Goal: Task Accomplishment & Management: Manage account settings

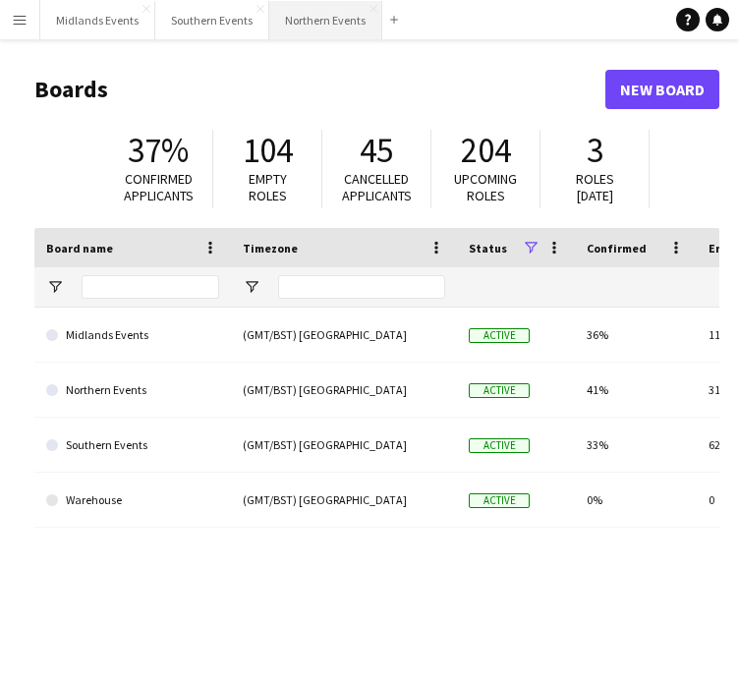
click at [291, 21] on button "Northern Events Close" at bounding box center [325, 20] width 113 height 38
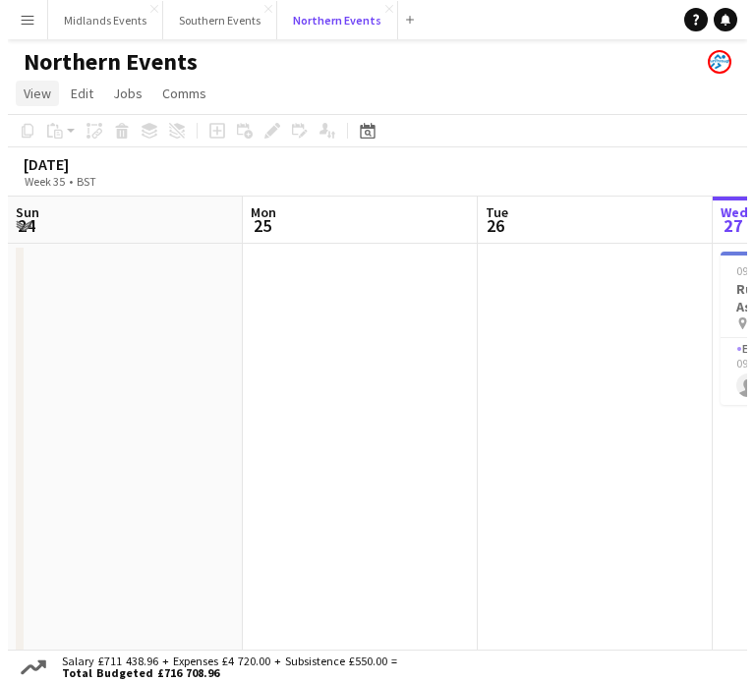
scroll to position [0, 470]
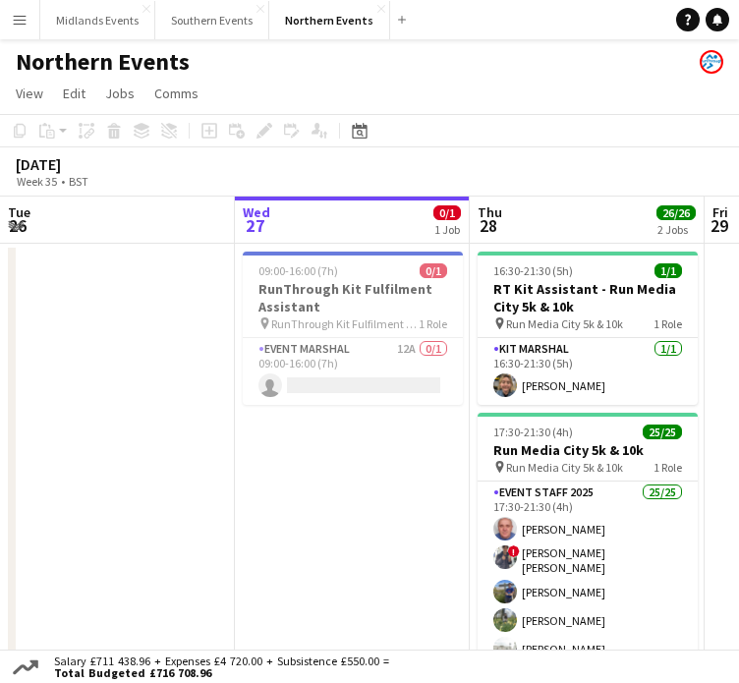
click at [18, 23] on app-icon "Menu" at bounding box center [20, 20] width 16 height 16
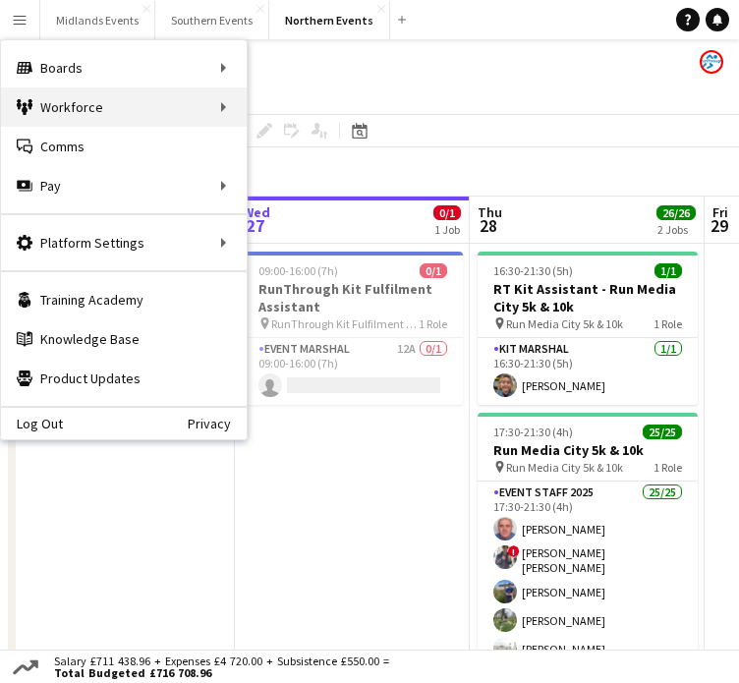
click at [56, 103] on div "Workforce Workforce" at bounding box center [124, 106] width 246 height 39
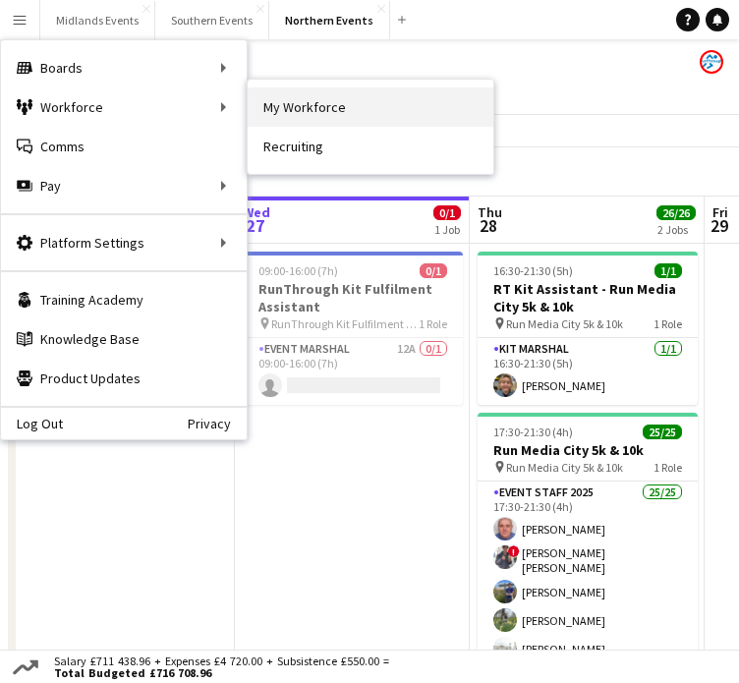
click at [324, 108] on link "My Workforce" at bounding box center [371, 106] width 246 height 39
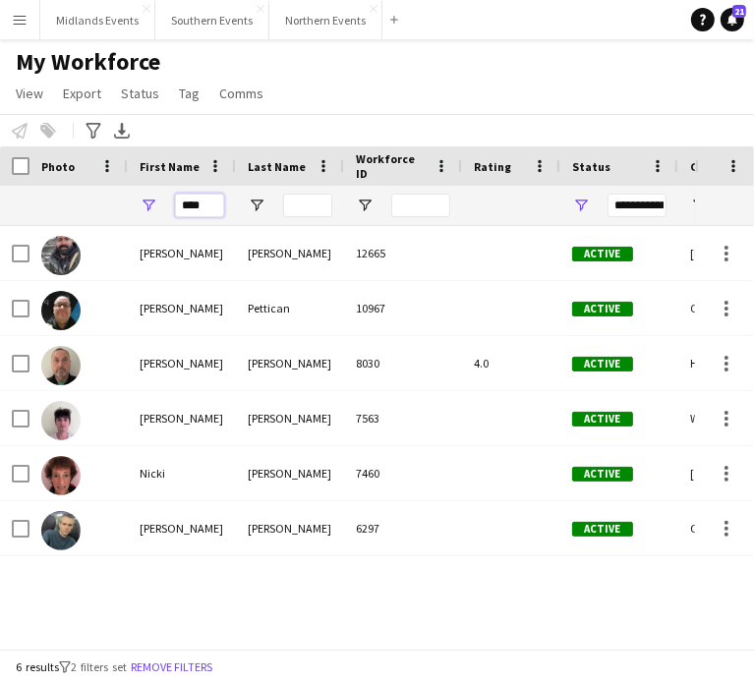
click at [210, 215] on input "****" at bounding box center [199, 206] width 49 height 24
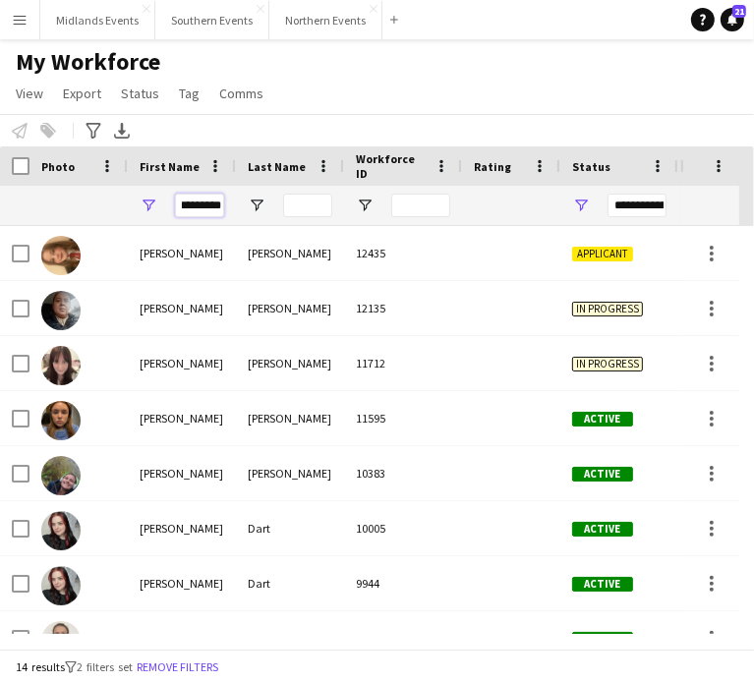
type input "*********"
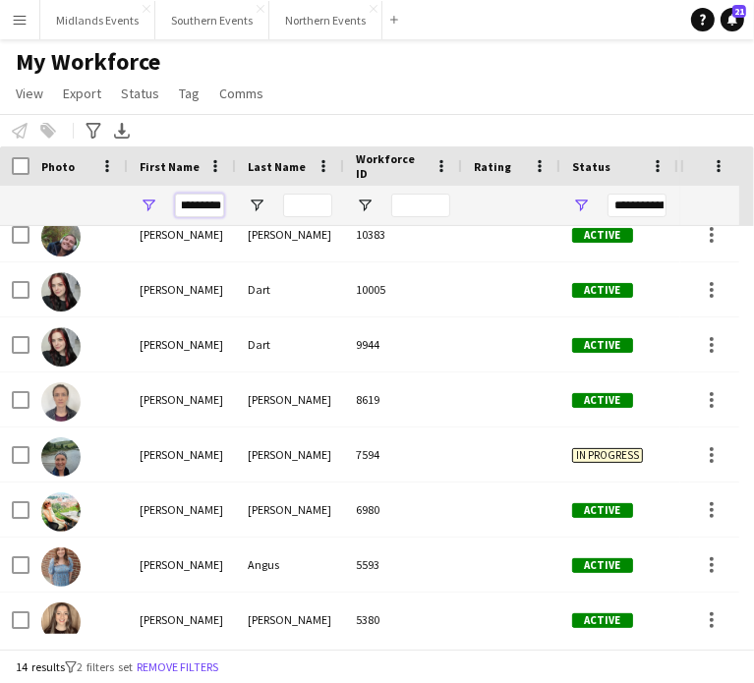
scroll to position [254, 0]
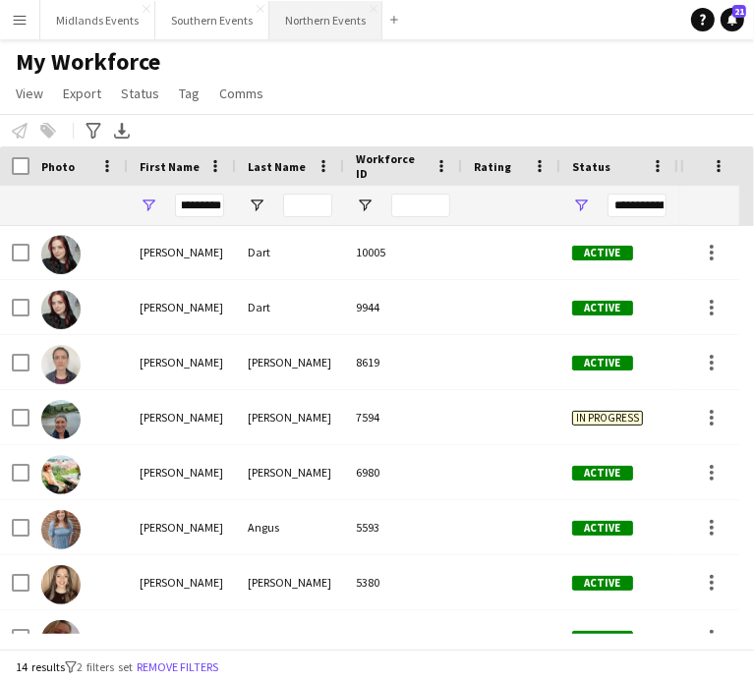
click at [317, 19] on button "Northern Events Close" at bounding box center [325, 20] width 113 height 38
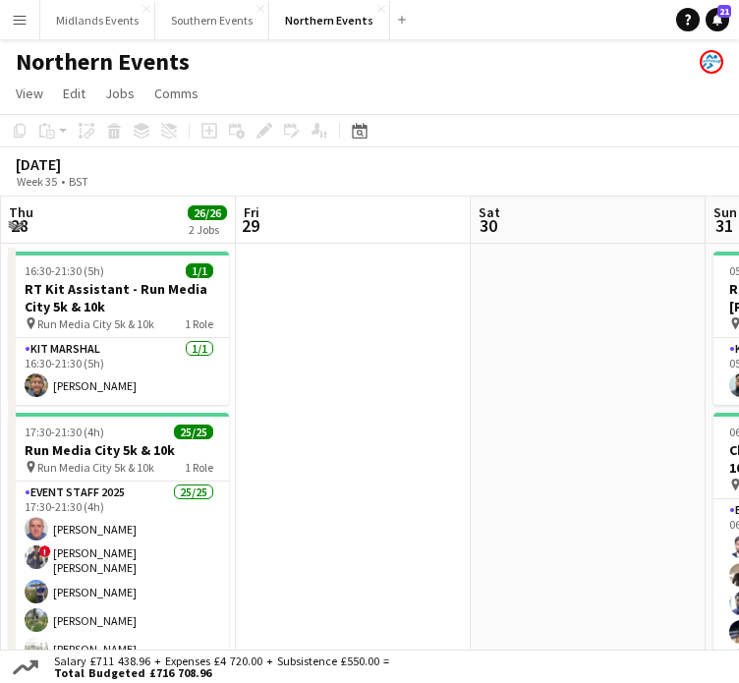
drag, startPoint x: 647, startPoint y: 432, endPoint x: 169, endPoint y: 403, distance: 478.6
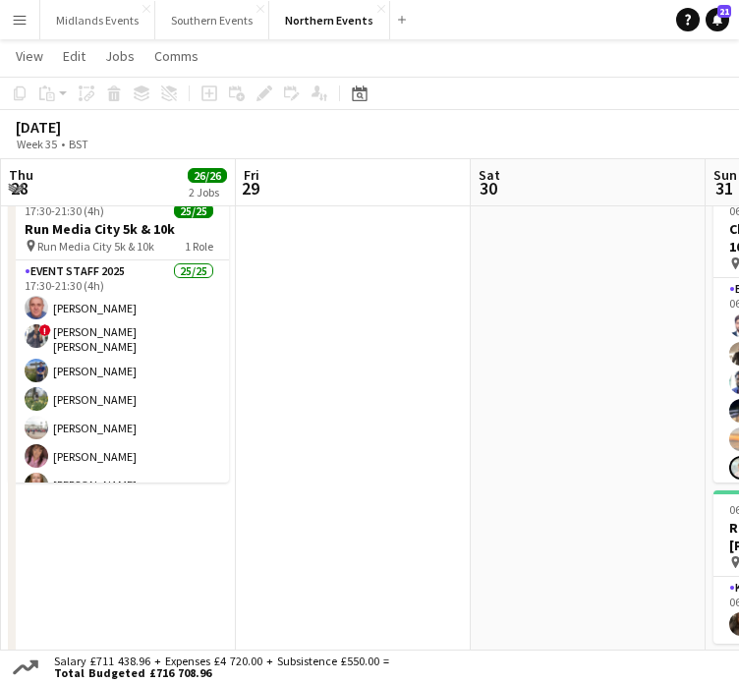
drag, startPoint x: 633, startPoint y: 349, endPoint x: 173, endPoint y: 390, distance: 461.9
click at [173, 390] on app-calendar-viewport "Sun 24 Mon 25 Tue 26 Wed 27 0/1 1 Job Thu 28 26/26 2 Jobs Fri 29 Sat 30 Sun 31 …" at bounding box center [369, 511] width 739 height 1309
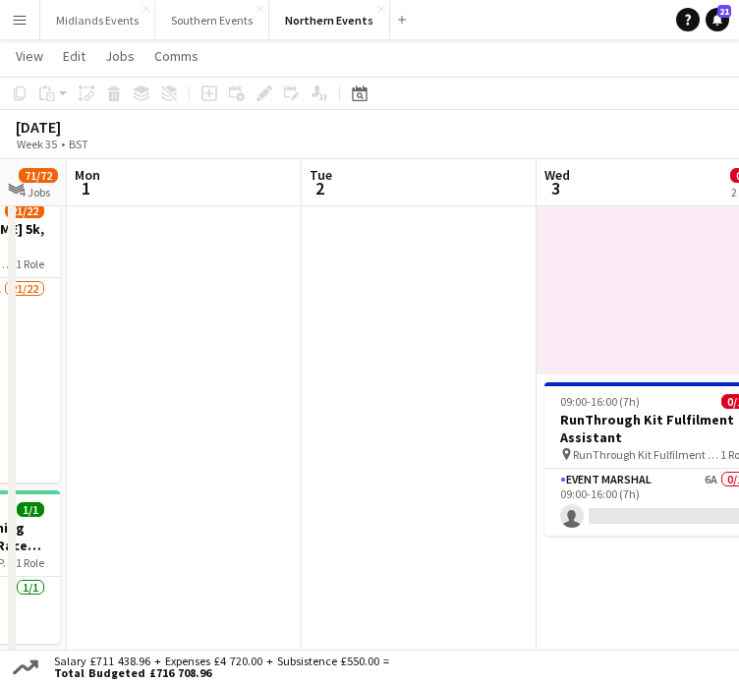
drag, startPoint x: 505, startPoint y: 467, endPoint x: 50, endPoint y: 490, distance: 455.7
click at [50, 490] on app-calendar-viewport "Thu 28 26/26 2 Jobs Fri 29 Sat 30 Sun 31 71/72 4 Jobs Mon 1 Tue 2 Wed 3 0/2 2 J…" at bounding box center [369, 511] width 739 height 1309
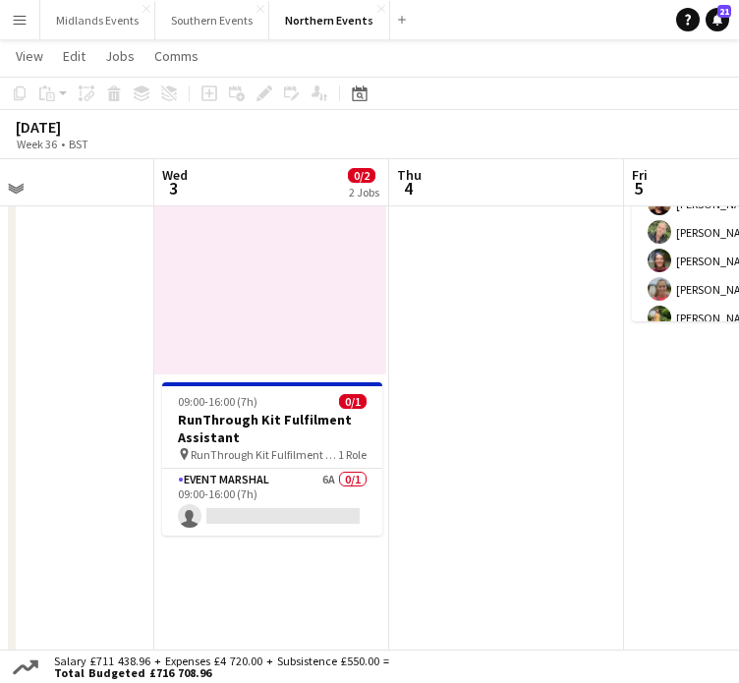
drag, startPoint x: 399, startPoint y: 530, endPoint x: -1, endPoint y: 538, distance: 400.2
click at [0, 538] on html "Menu Boards Boards Boards All jobs Status Workforce Workforce My Workforce Recr…" at bounding box center [369, 490] width 739 height 1419
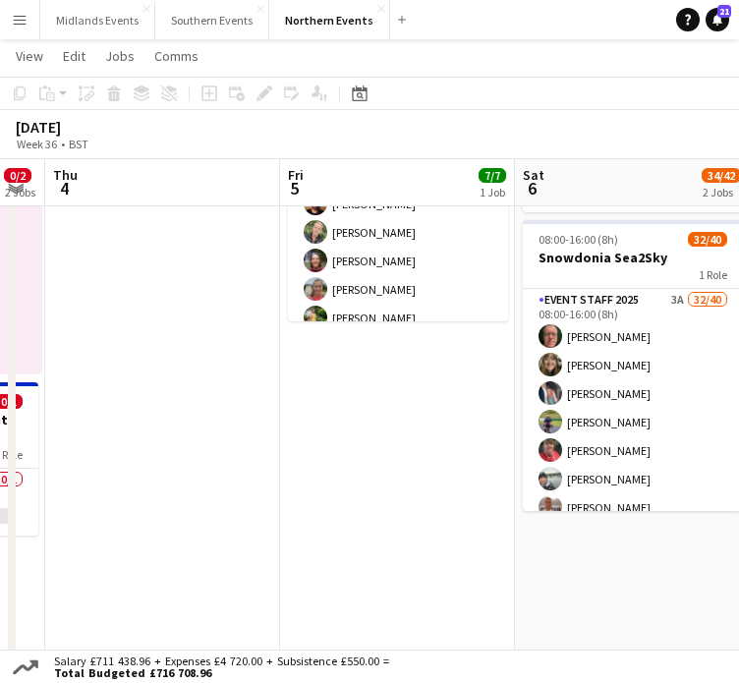
drag, startPoint x: 411, startPoint y: 581, endPoint x: 9, endPoint y: 560, distance: 402.6
click at [9, 560] on div "chevron-right New group chevron-right New group Mon 1 Tue 2 Wed 3 0/2 2 Jobs Th…" at bounding box center [369, 511] width 739 height 1309
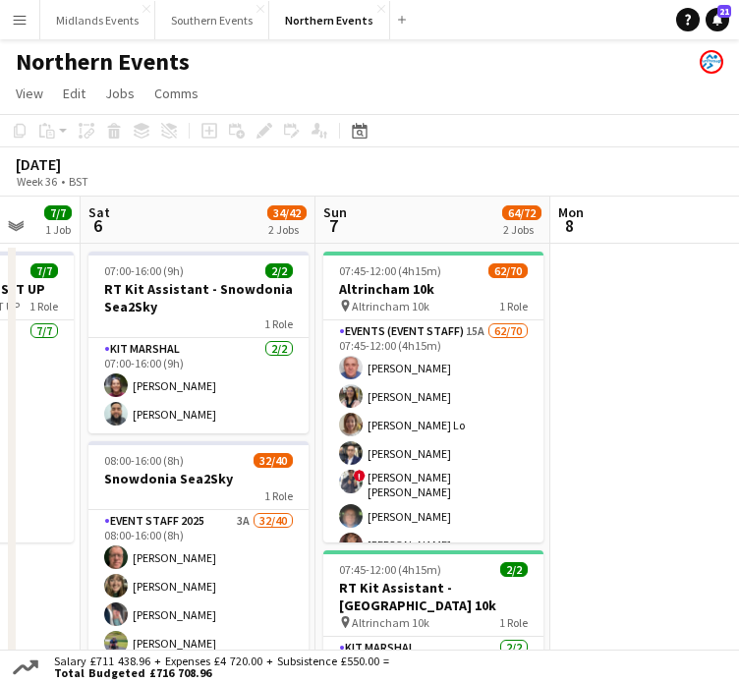
drag, startPoint x: 597, startPoint y: 392, endPoint x: 210, endPoint y: 402, distance: 386.5
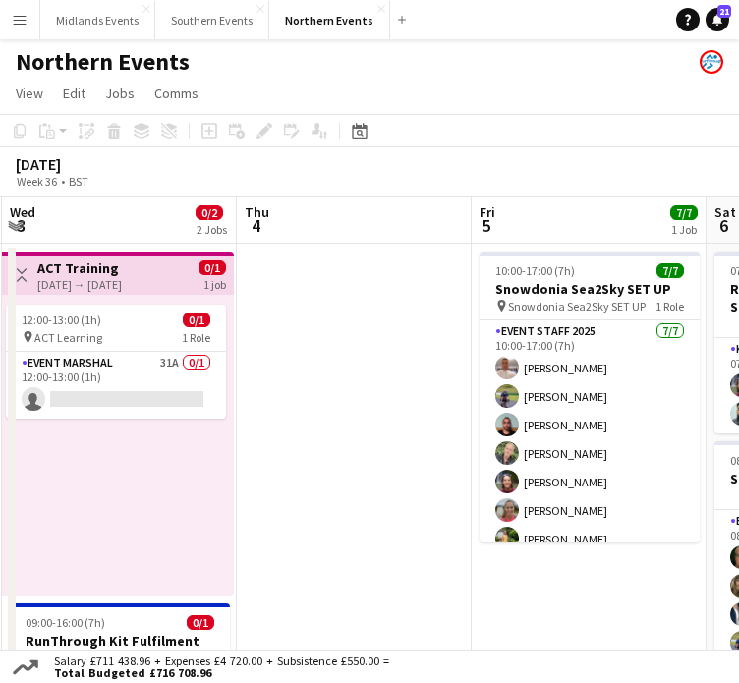
drag, startPoint x: 137, startPoint y: 401, endPoint x: 843, endPoint y: 394, distance: 705.9
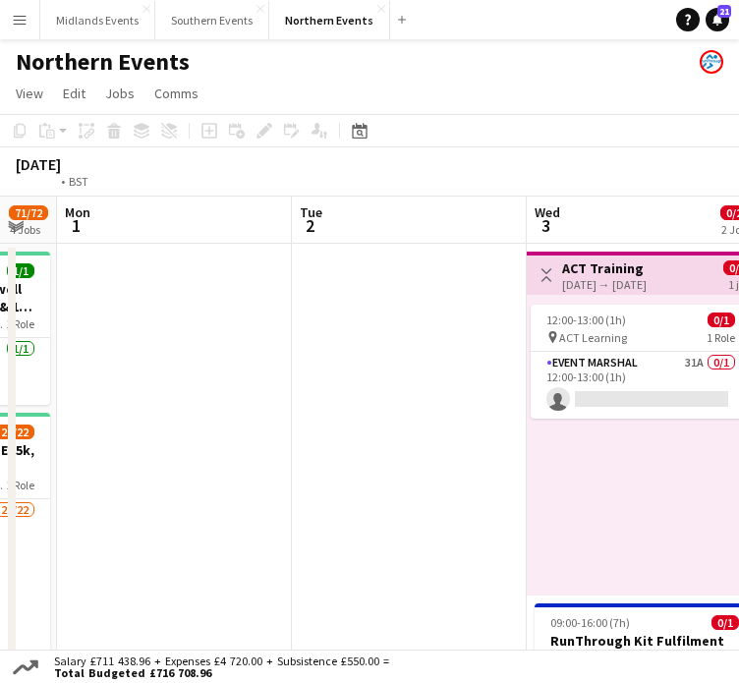
drag, startPoint x: 180, startPoint y: 384, endPoint x: 739, endPoint y: 446, distance: 562.8
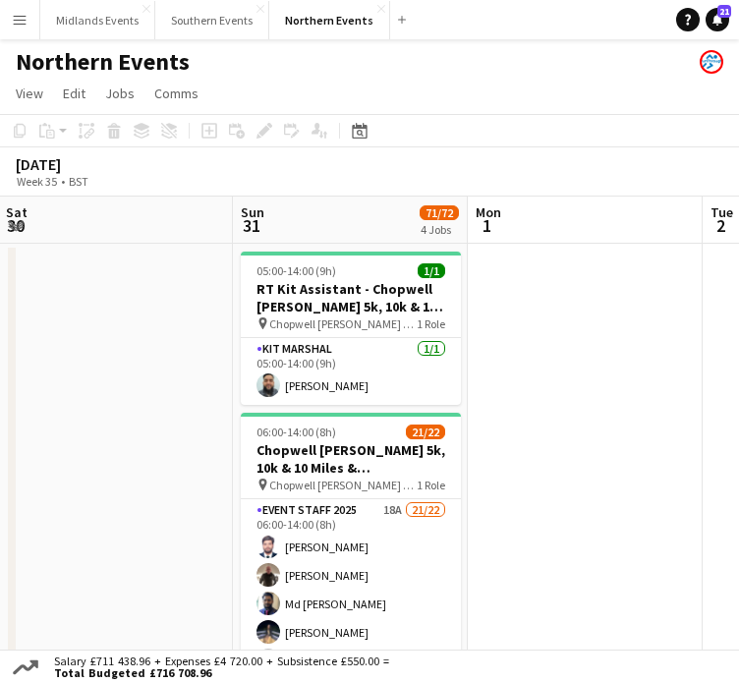
drag, startPoint x: 221, startPoint y: 468, endPoint x: 576, endPoint y: 527, distance: 359.8
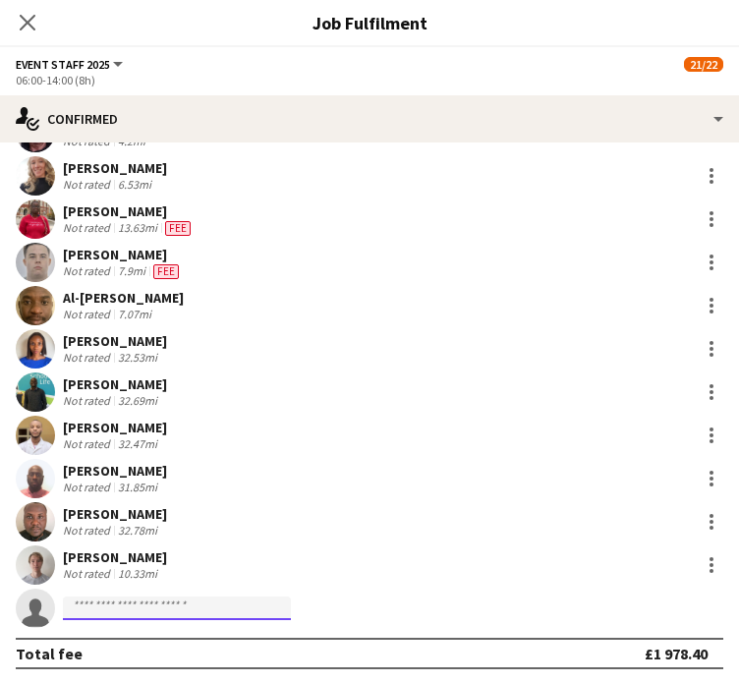
click at [214, 613] on input at bounding box center [177, 609] width 228 height 24
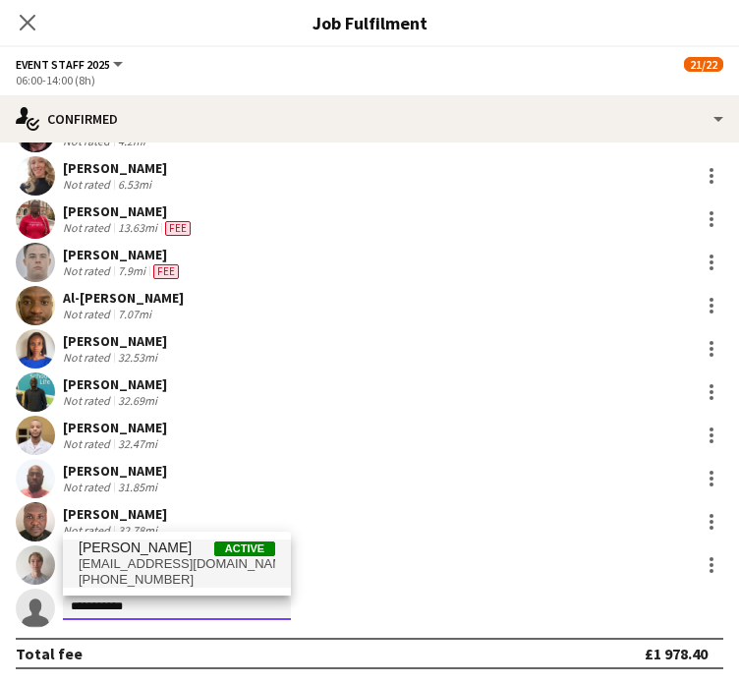
type input "**********"
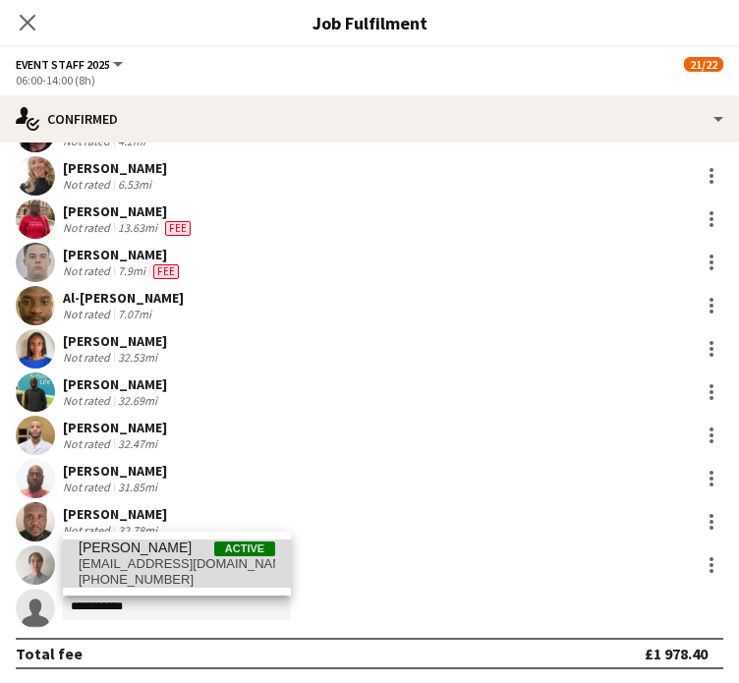
click at [173, 552] on span "[PERSON_NAME]" at bounding box center [135, 548] width 113 height 17
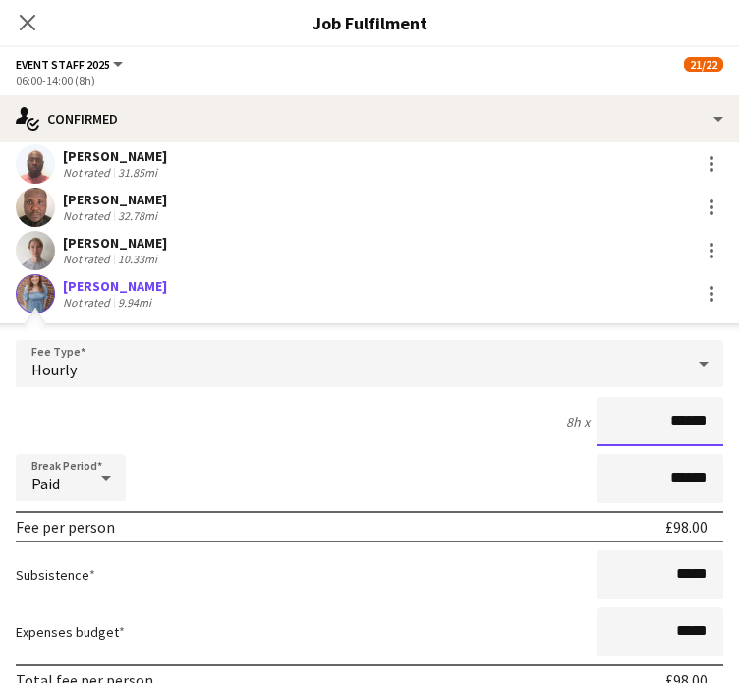
drag, startPoint x: 646, startPoint y: 426, endPoint x: 717, endPoint y: 437, distance: 71.8
click at [717, 437] on form "Fee Type Hourly 8h x ****** Break Period Paid ****** Fee per person £98.00 Subs…" at bounding box center [369, 550] width 739 height 420
type input "******"
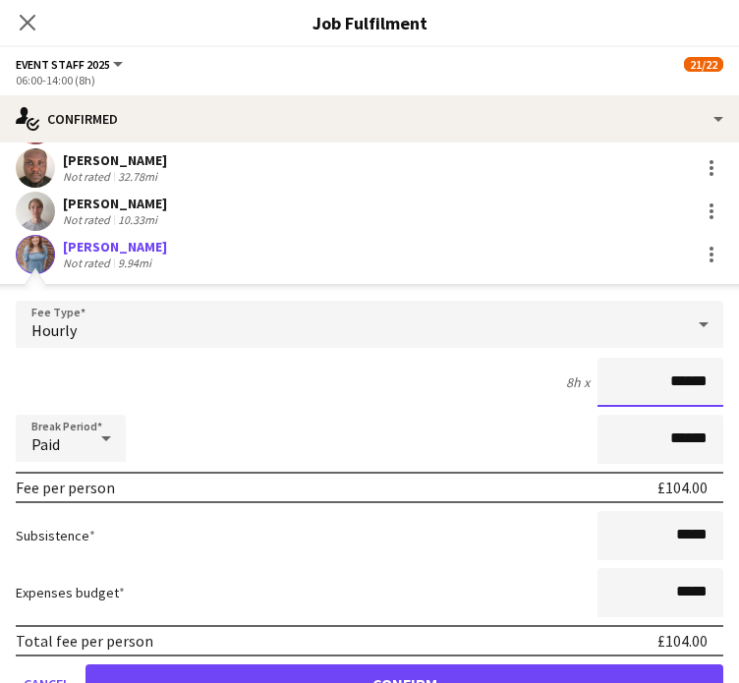
scroll to position [987, 0]
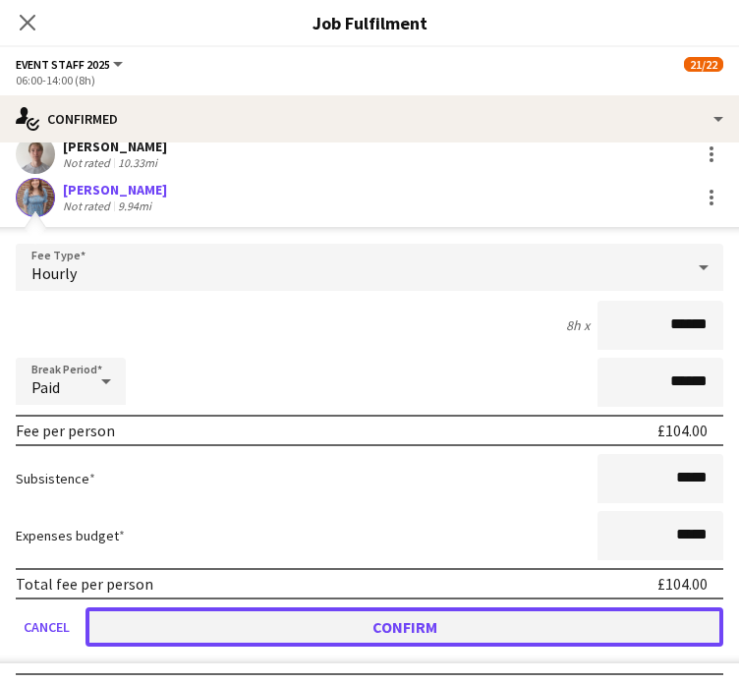
click at [585, 612] on button "Confirm" at bounding box center [405, 627] width 638 height 39
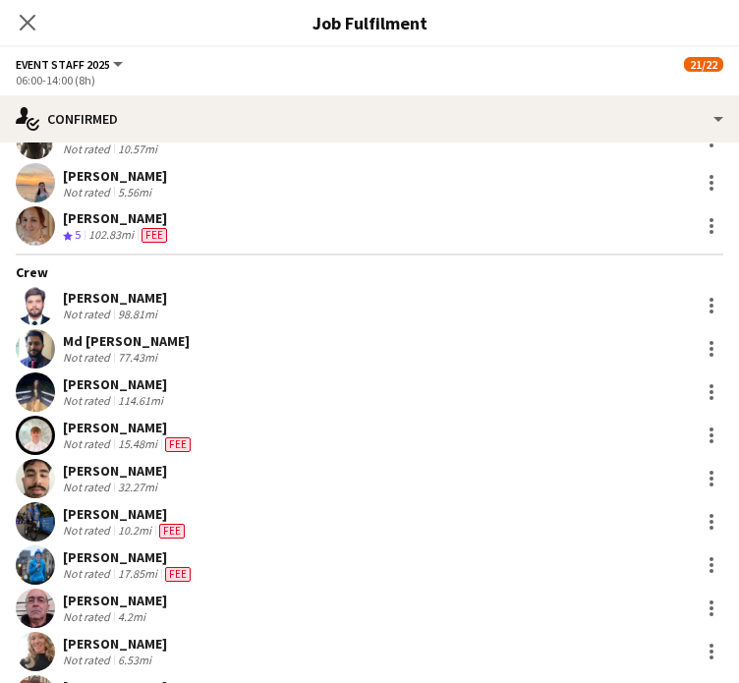
scroll to position [0, 0]
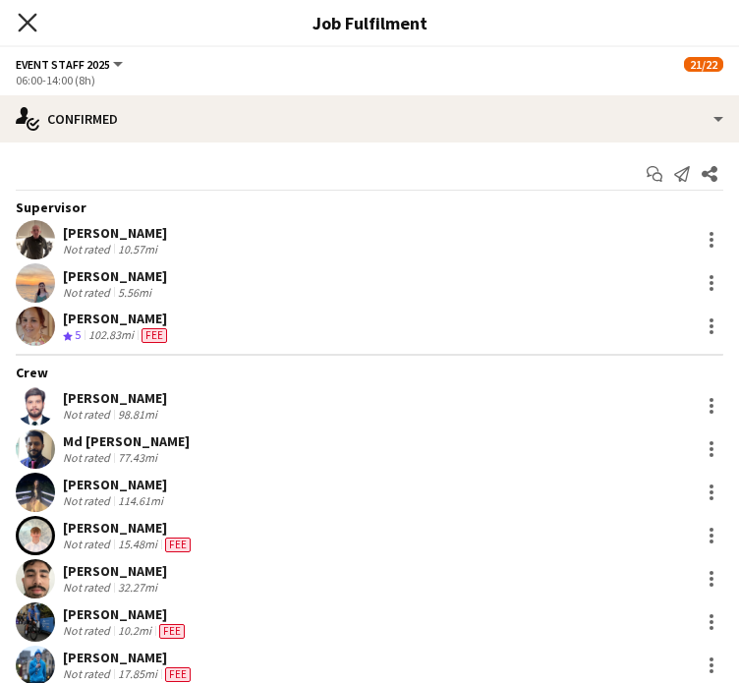
click at [26, 21] on icon at bounding box center [27, 22] width 19 height 19
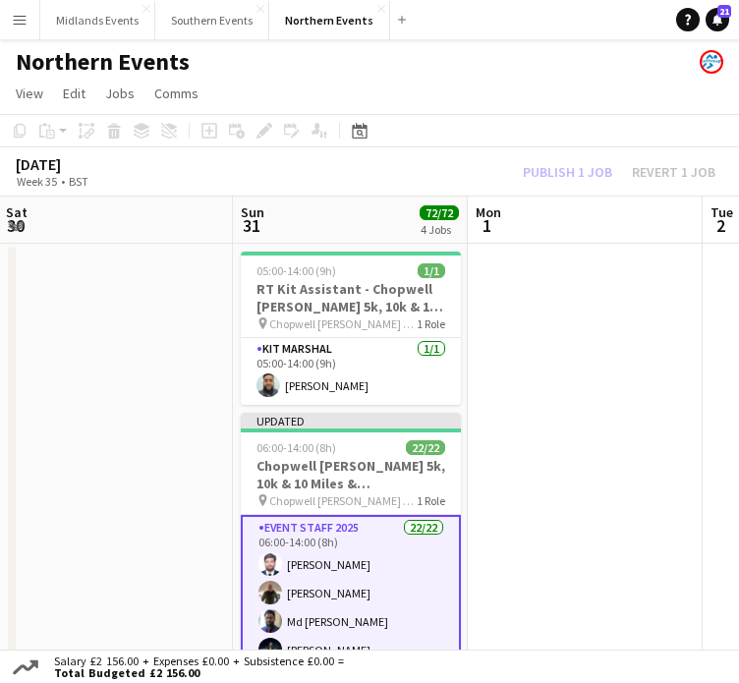
click at [551, 165] on div "Publish 1 job Revert 1 job" at bounding box center [619, 172] width 240 height 22
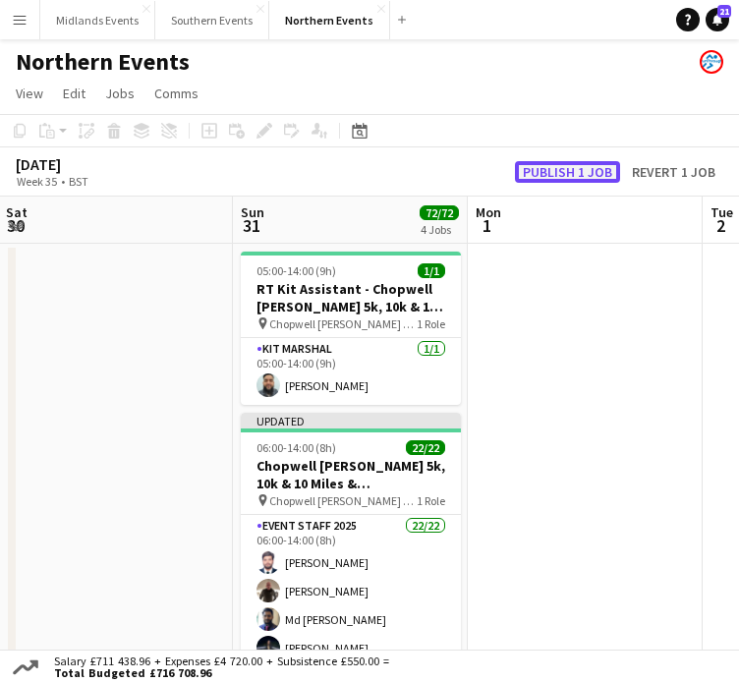
click at [558, 172] on button "Publish 1 job" at bounding box center [567, 172] width 105 height 22
